Goal: Task Accomplishment & Management: Use online tool/utility

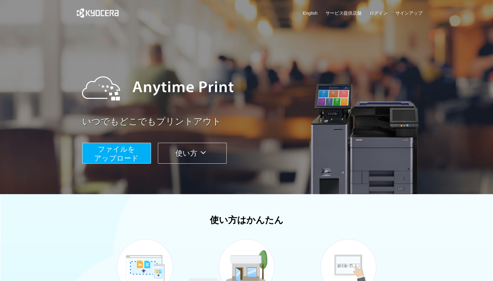
click at [129, 156] on span "ファイルを ​​アップロード" at bounding box center [116, 153] width 45 height 17
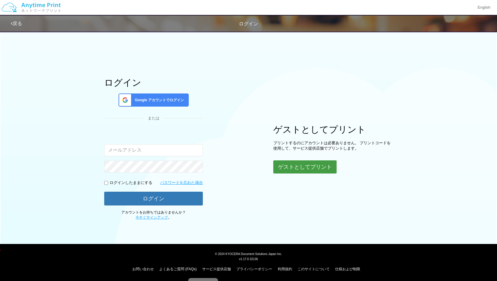
click at [306, 165] on button "ゲストとしてプリント" at bounding box center [304, 166] width 63 height 13
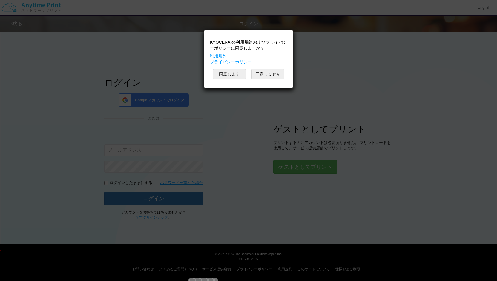
click at [231, 74] on div "KYOCERA の利用規約およびプライバシーポリシーに同意しますか？ 利用規約 プライバシーポリシー 同意します 同意しません" at bounding box center [248, 59] width 83 height 52
click at [231, 74] on button "同意します" at bounding box center [229, 74] width 33 height 10
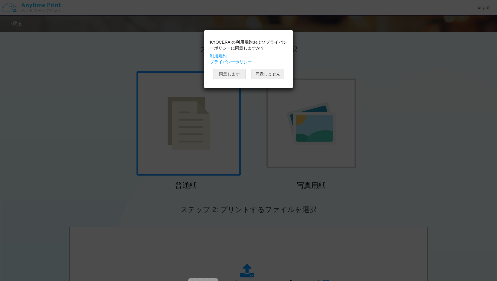
click at [238, 75] on button "同意します" at bounding box center [229, 74] width 33 height 10
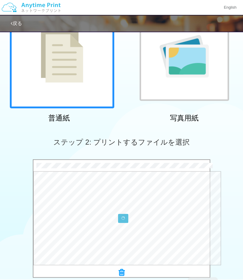
scroll to position [155, 0]
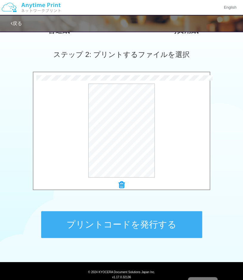
click at [178, 229] on button "プリントコードを発行する" at bounding box center [121, 224] width 161 height 27
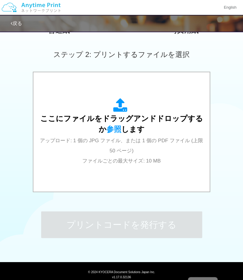
scroll to position [0, 0]
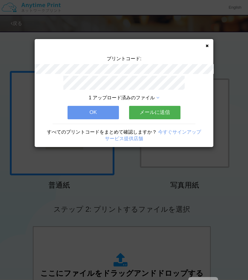
click at [101, 111] on button "OK" at bounding box center [93, 112] width 51 height 13
